Goal: Find specific page/section: Find specific page/section

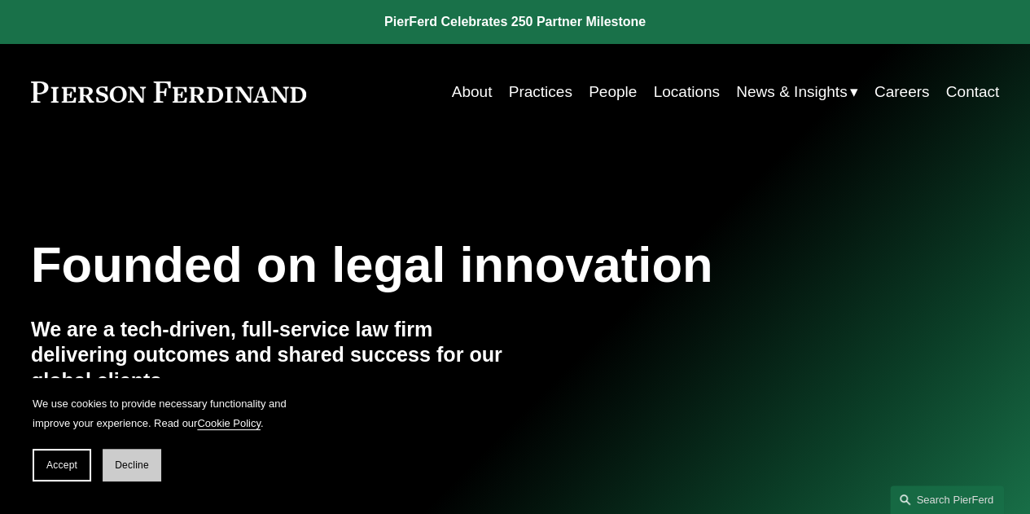
click at [140, 461] on span "Decline" at bounding box center [132, 464] width 34 height 11
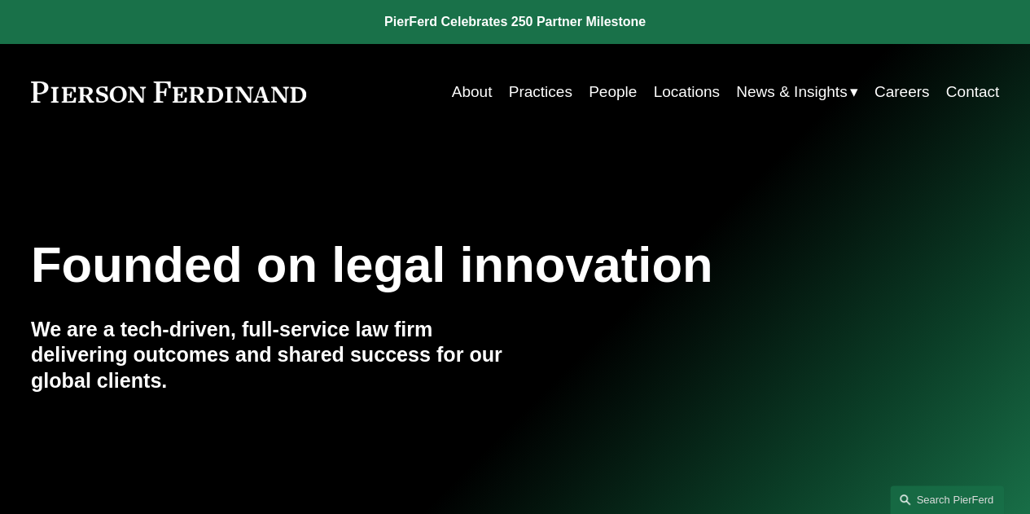
click at [616, 94] on link "People" at bounding box center [613, 92] width 48 height 31
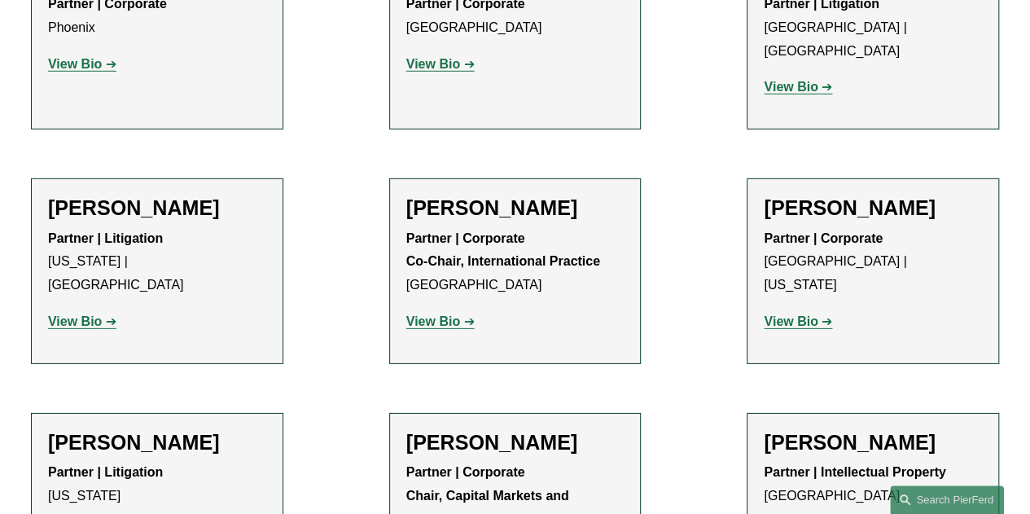
scroll to position [11544, 0]
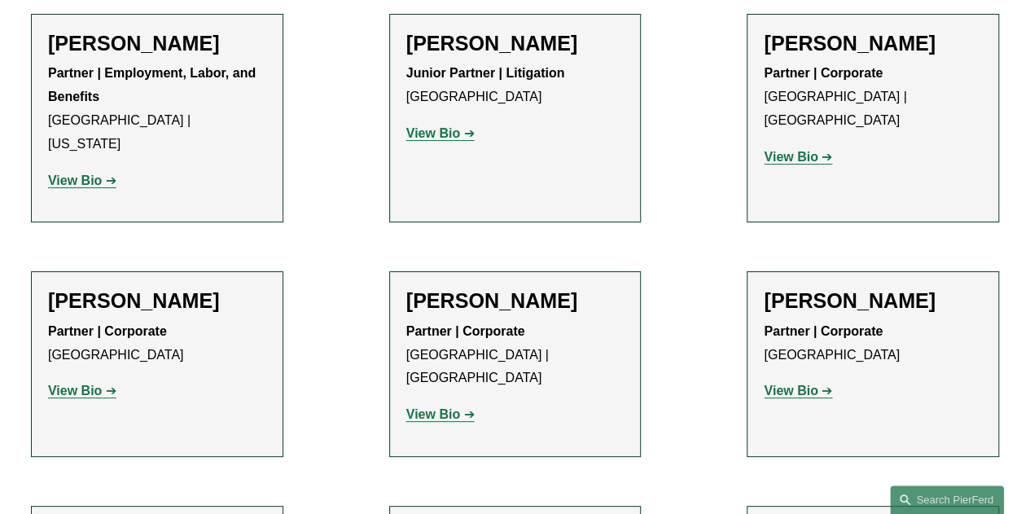
scroll to position [9264, 0]
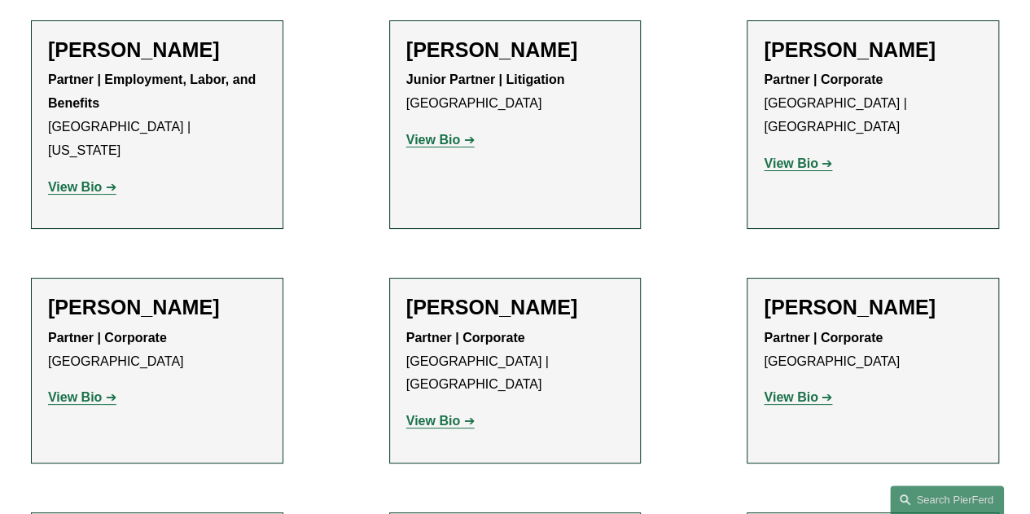
drag, startPoint x: 1035, startPoint y: 226, endPoint x: 722, endPoint y: 99, distance: 337.7
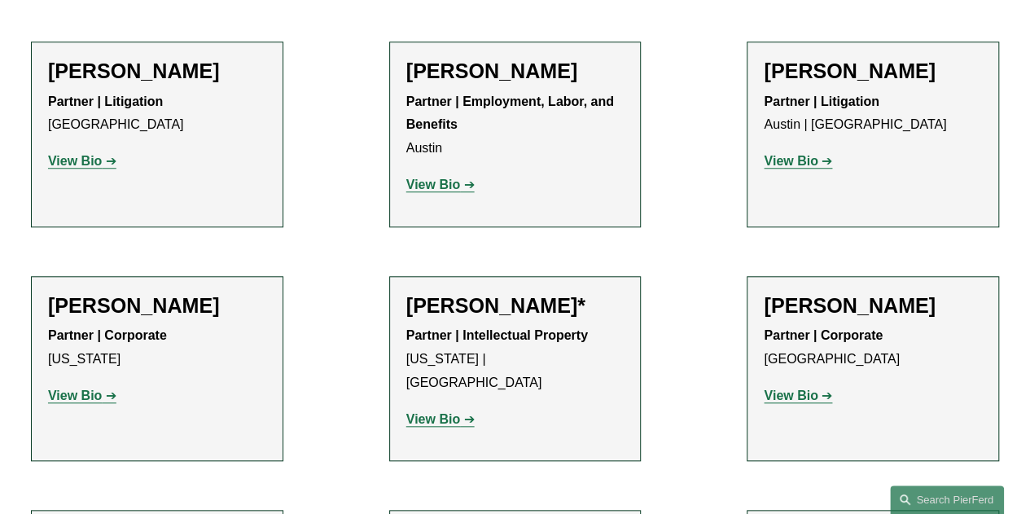
scroll to position [619, 0]
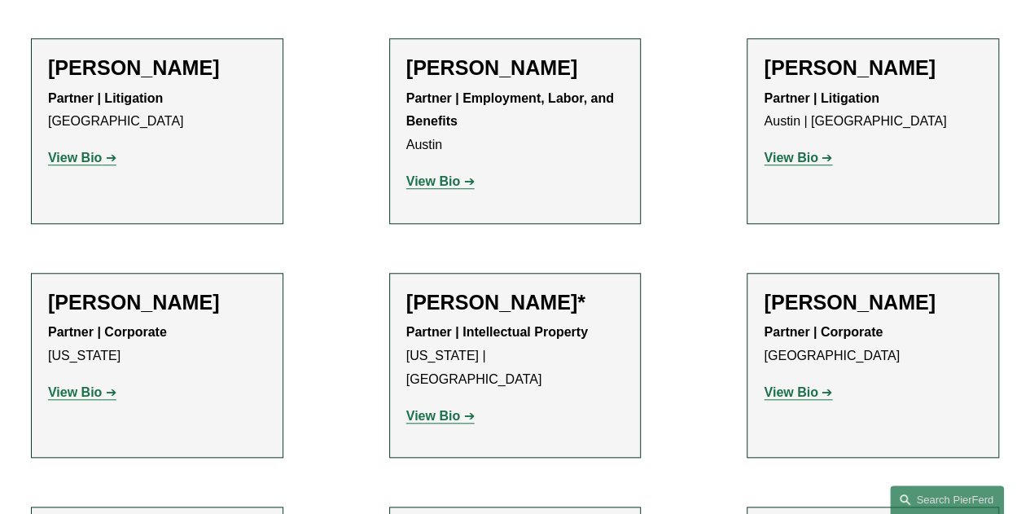
click at [78, 164] on strong "View Bio" at bounding box center [75, 158] width 54 height 14
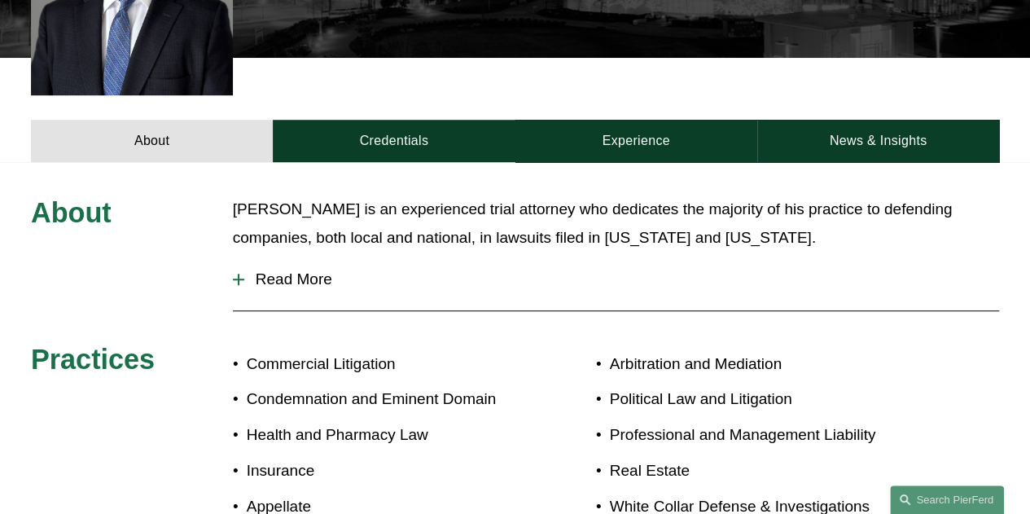
scroll to position [619, 0]
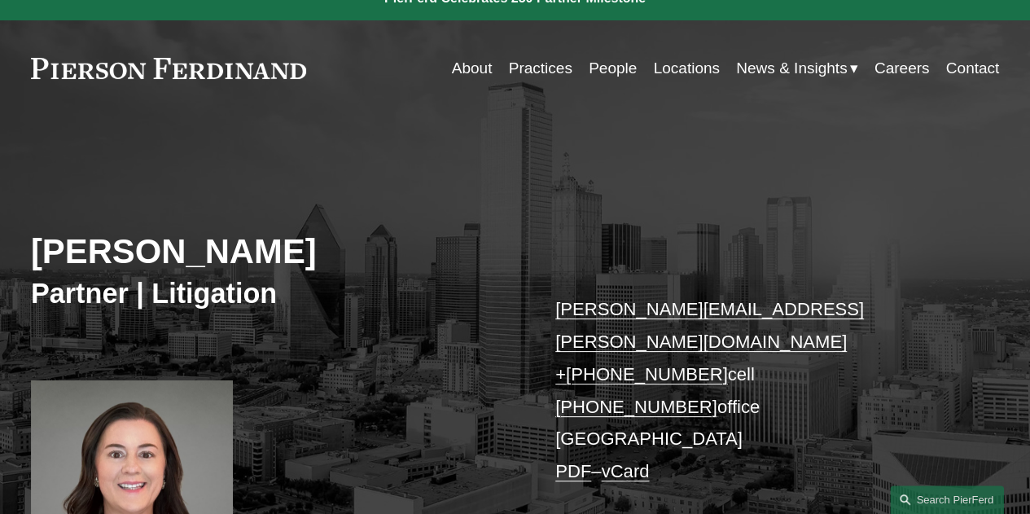
scroll to position [20, 0]
